Goal: Transaction & Acquisition: Subscribe to service/newsletter

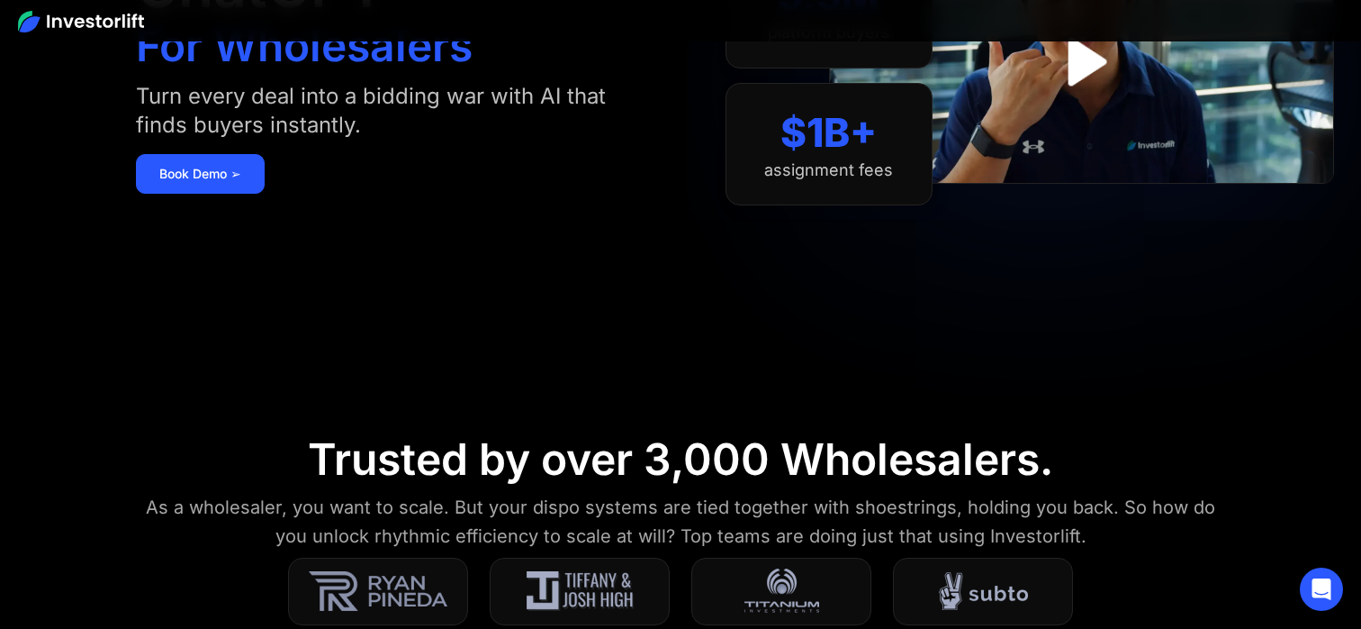
scroll to position [118, 0]
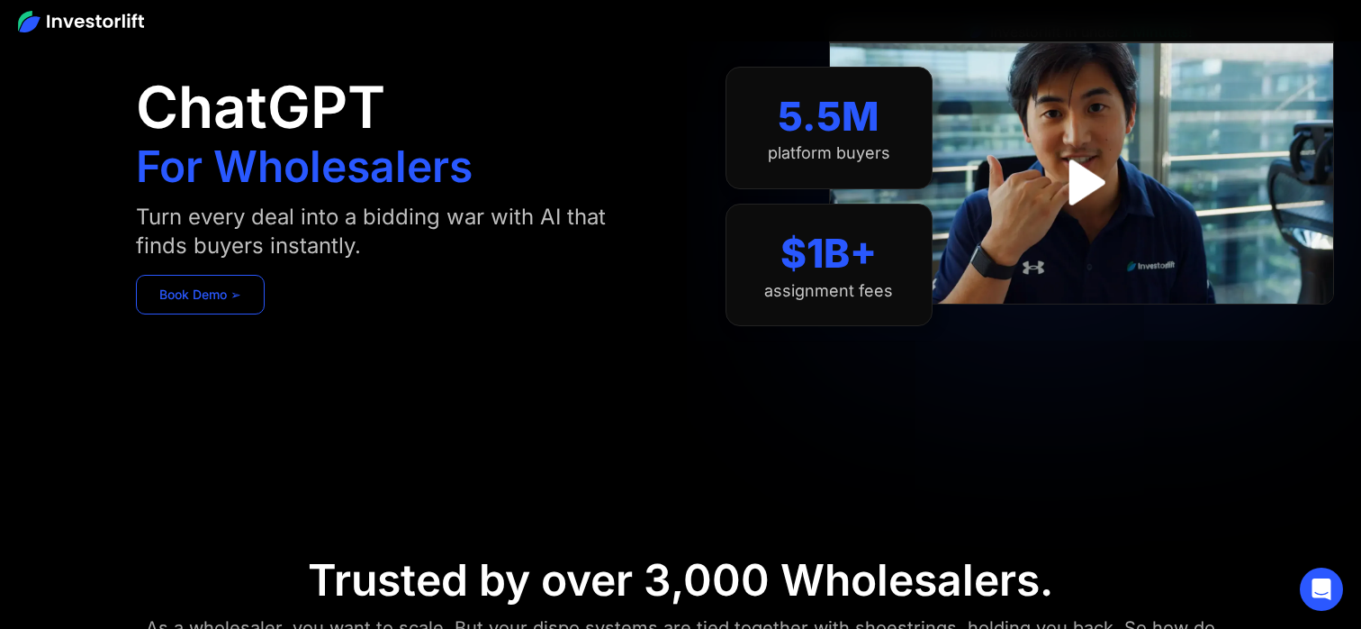
click at [229, 287] on link "Book Demo ➢" at bounding box center [200, 295] width 129 height 40
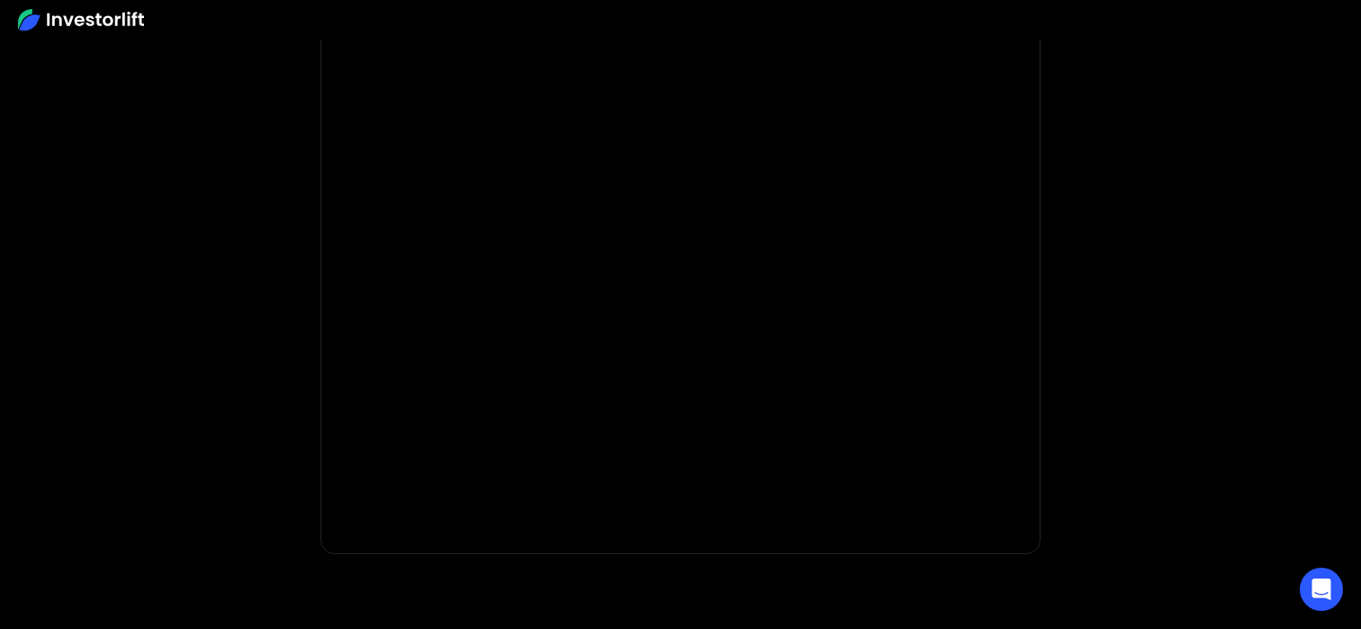
scroll to position [449, 0]
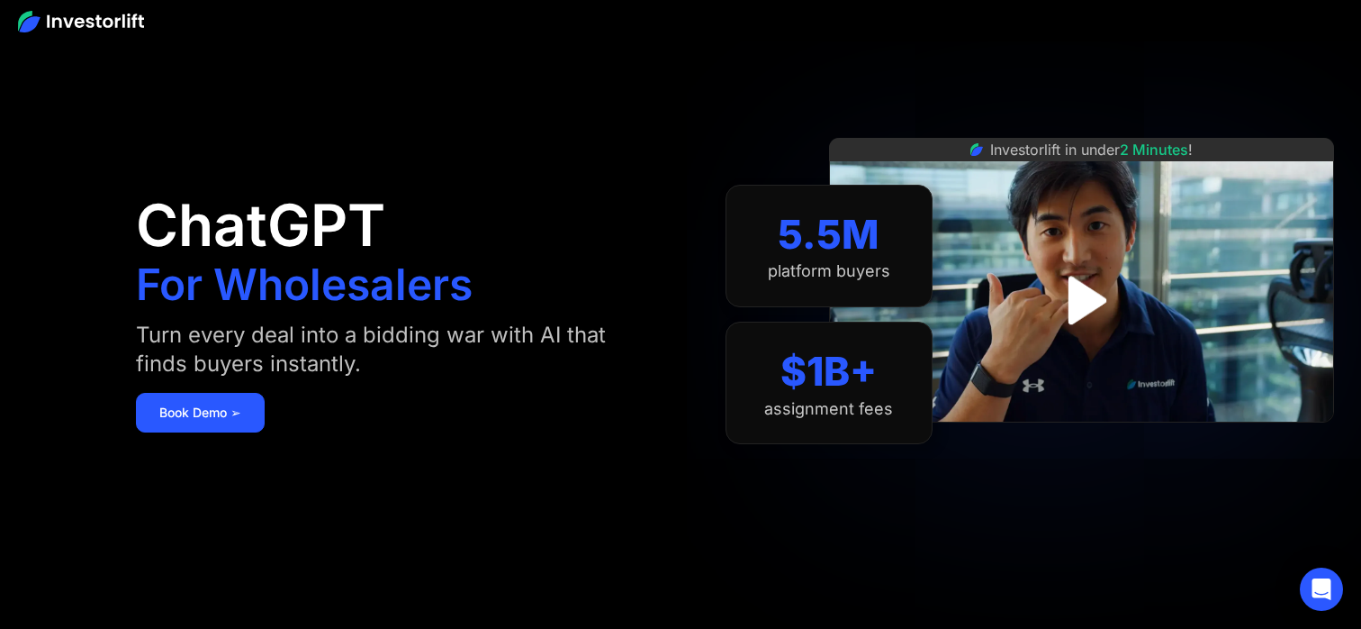
click at [94, 23] on img at bounding box center [81, 22] width 126 height 22
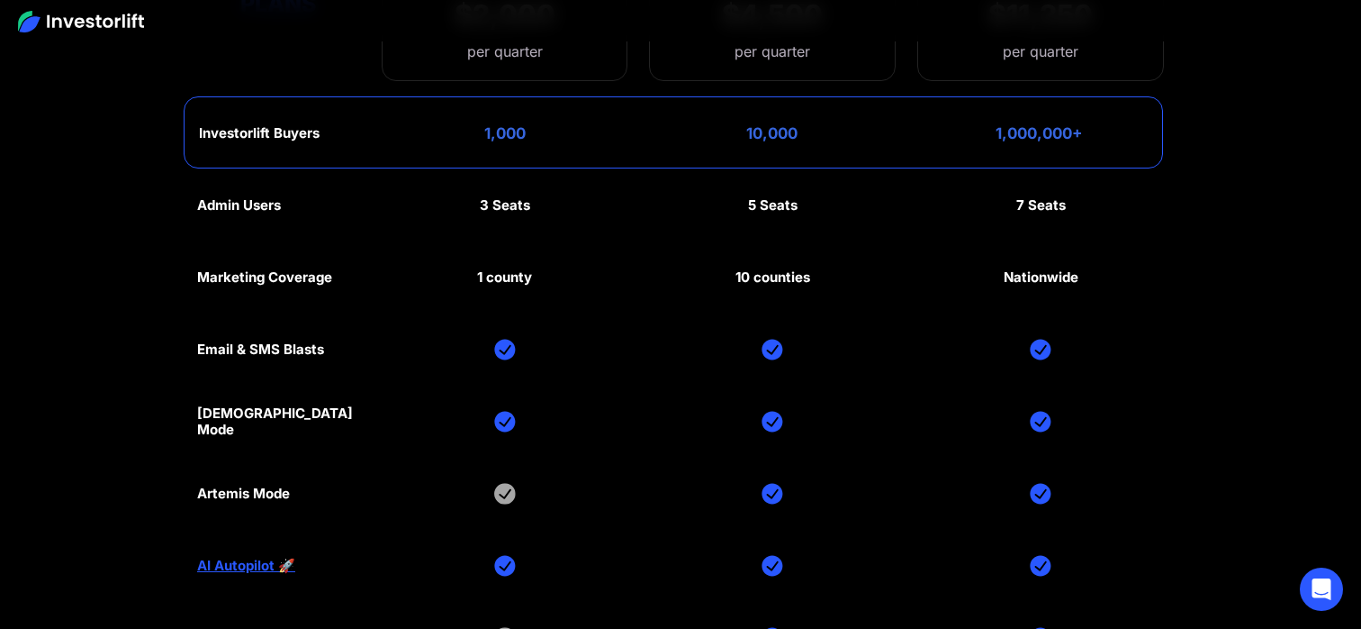
scroll to position [8666, 0]
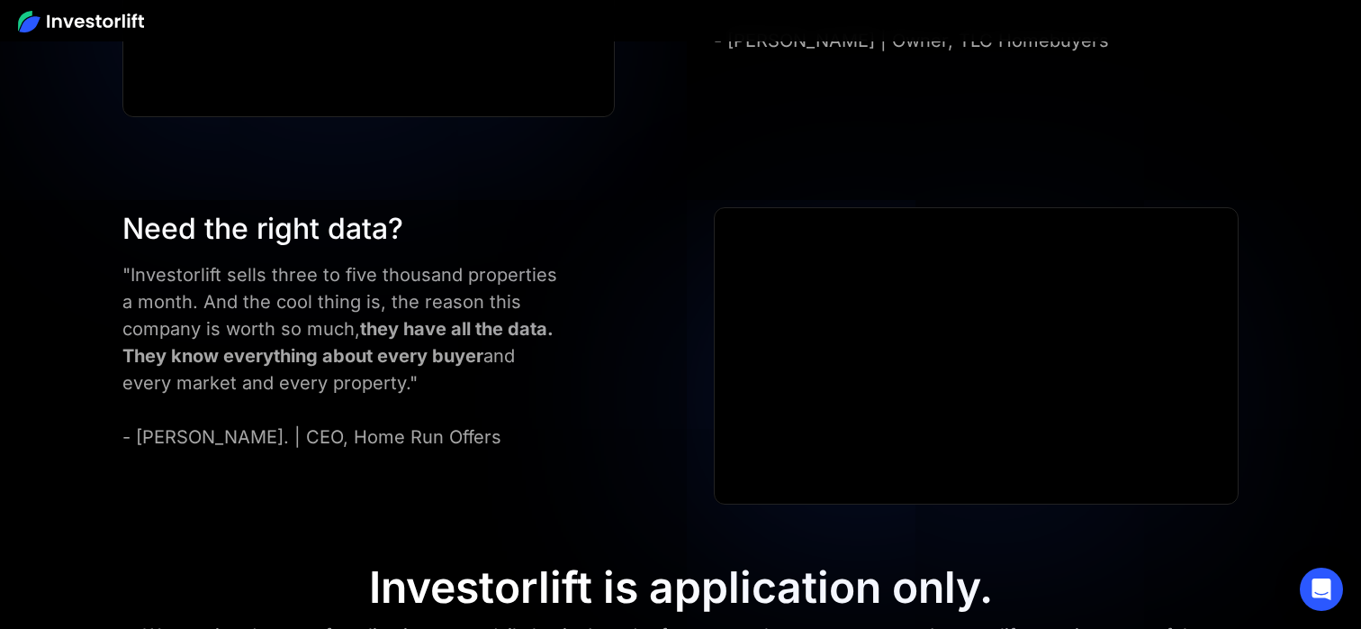
scroll to position [7115, 0]
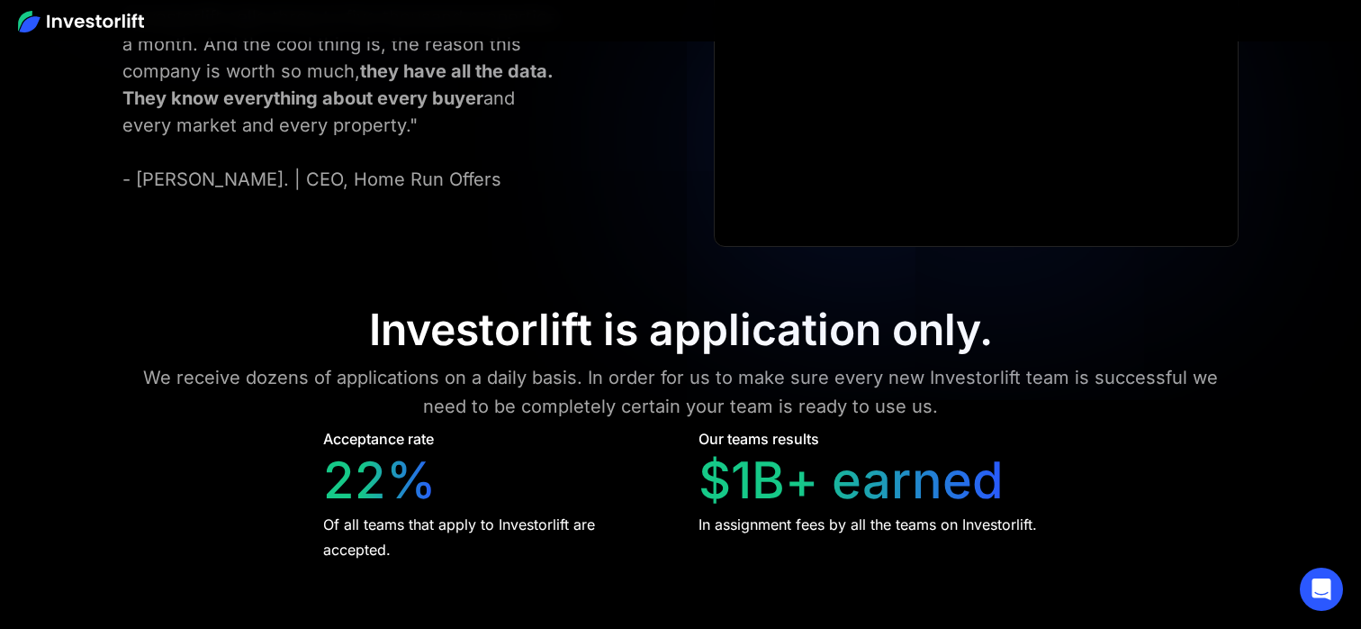
scroll to position [7380, 0]
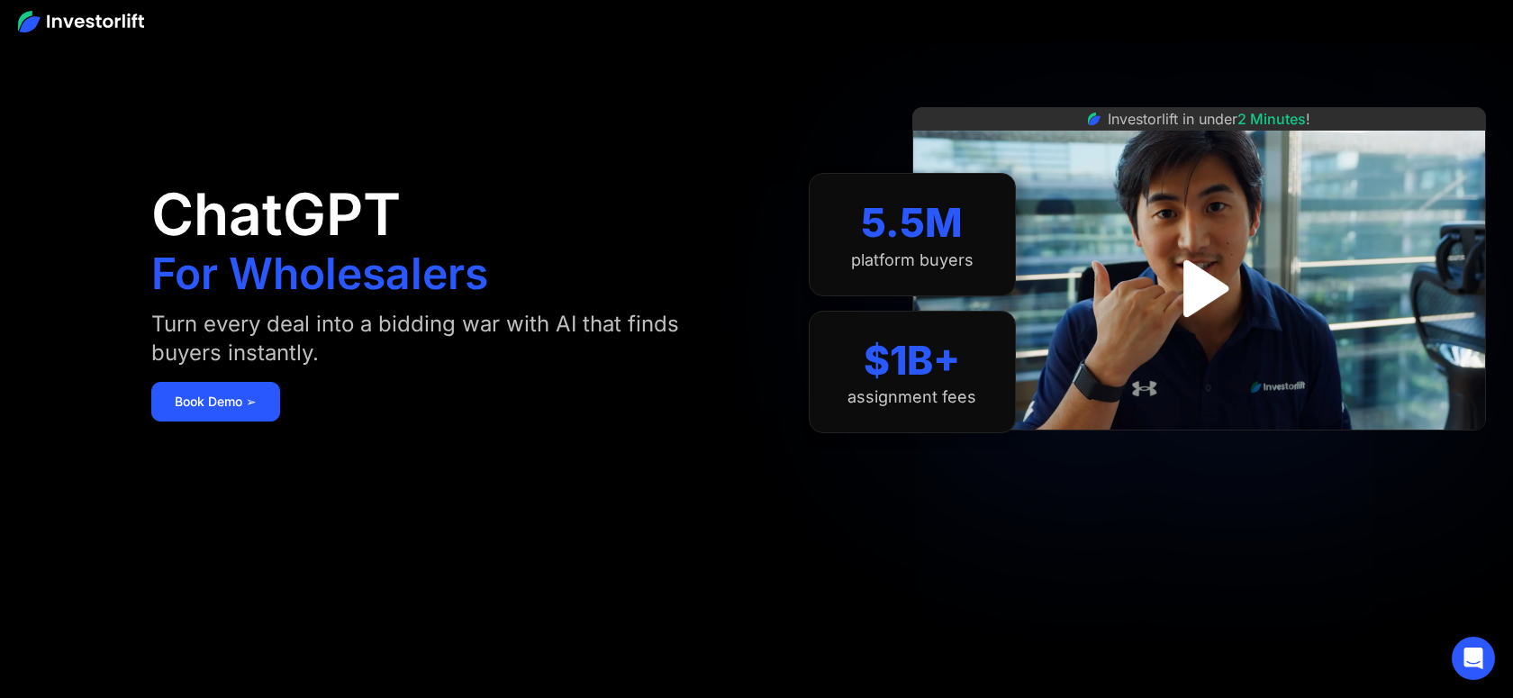
scroll to position [0, 0]
